Goal: Navigation & Orientation: Go to known website

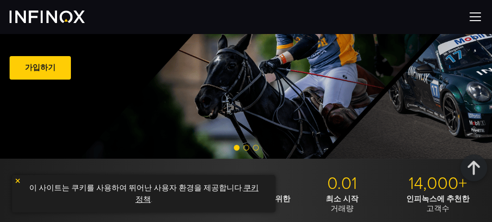
scroll to position [144, 0]
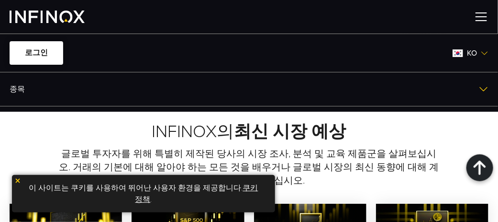
click at [37, 45] on link "로그인" at bounding box center [37, 52] width 54 height 23
click at [36, 54] on link "로그인" at bounding box center [37, 52] width 54 height 23
